Goal: Transaction & Acquisition: Purchase product/service

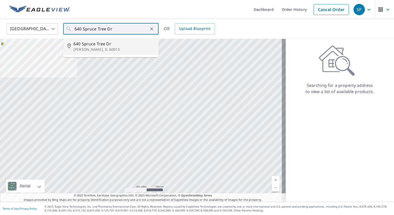
click at [83, 46] on span "640 Spruce Tree Dr" at bounding box center [113, 44] width 81 height 6
type input "[STREET_ADDRESS][PERSON_NAME]"
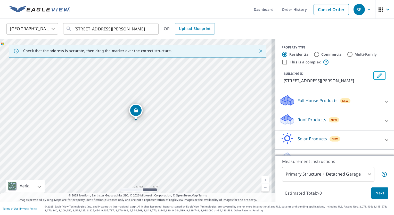
click at [306, 120] on p "Roof Products" at bounding box center [311, 119] width 29 height 6
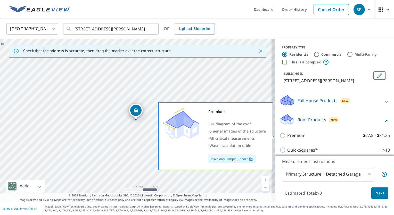
click at [287, 136] on p "Premium" at bounding box center [296, 135] width 18 height 6
click at [285, 136] on input "Premium $27.5 - $81.25" at bounding box center [283, 135] width 8 height 6
checkbox input "true"
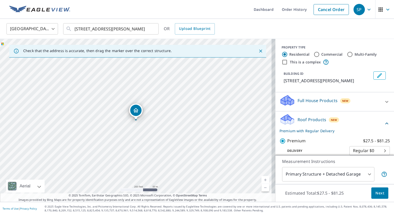
click at [376, 191] on span "Next" at bounding box center [379, 193] width 9 height 6
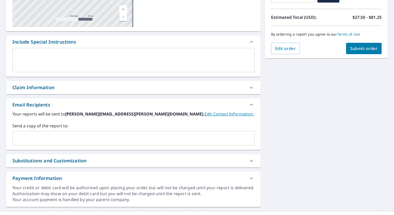
scroll to position [107, 0]
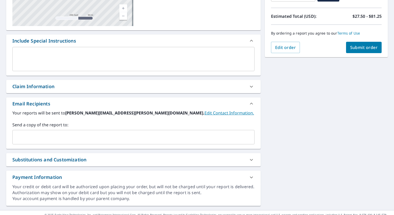
click at [123, 134] on input "text" at bounding box center [130, 137] width 230 height 10
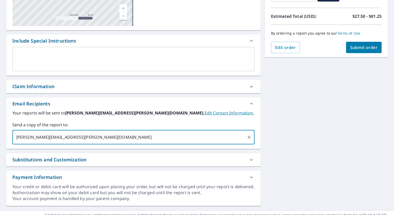
type input "[PERSON_NAME][EMAIL_ADDRESS][PERSON_NAME][DOMAIN_NAME]"
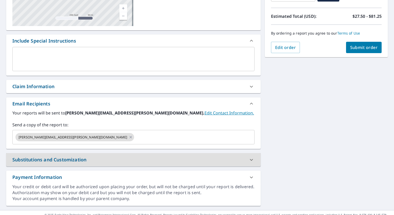
click at [361, 48] on span "Submit order" at bounding box center [364, 48] width 28 height 6
checkbox input "true"
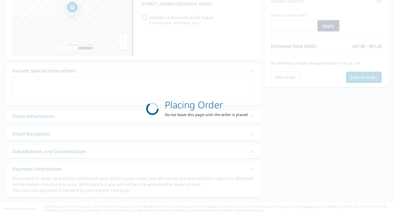
scroll to position [77, 0]
